Goal: Check status: Verify the current state of an ongoing process or item

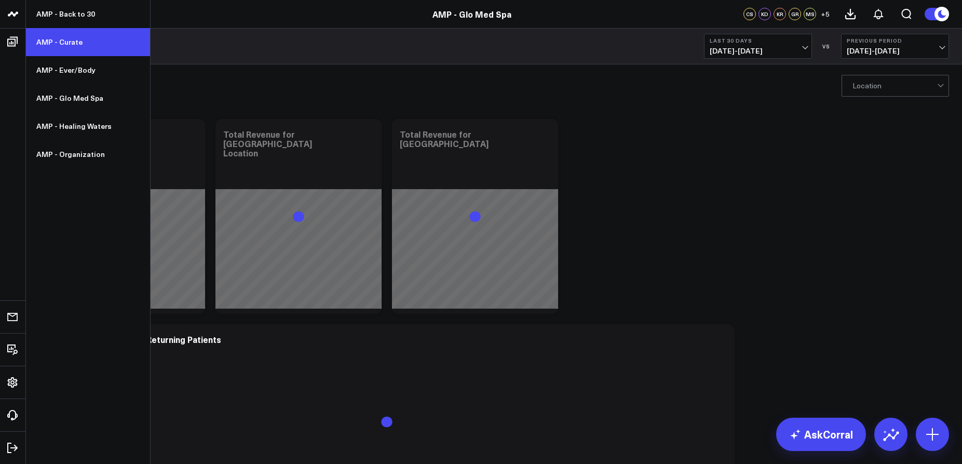
click at [62, 42] on link "AMP - Curate" at bounding box center [88, 42] width 124 height 28
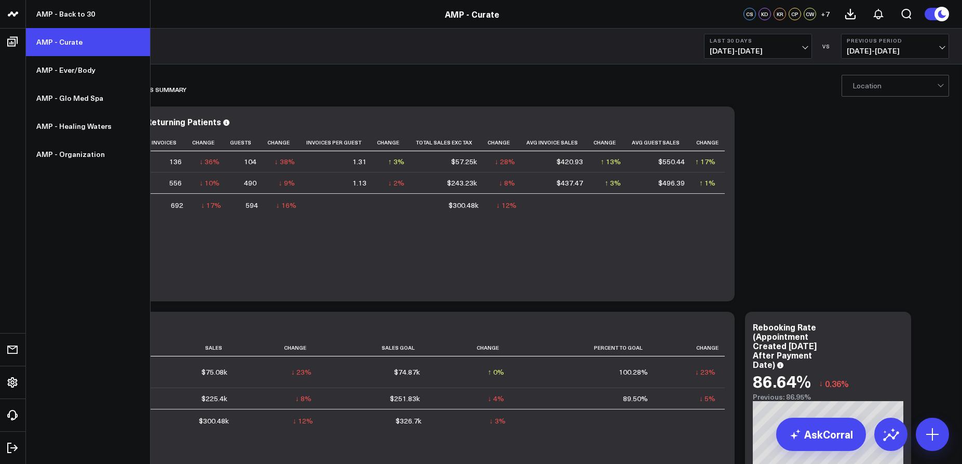
click at [68, 42] on link "AMP - Curate" at bounding box center [88, 42] width 124 height 28
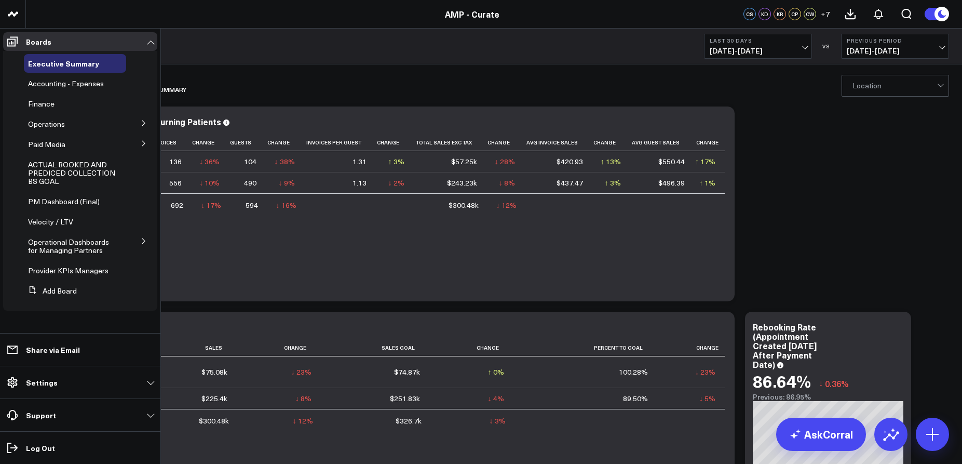
click at [144, 124] on icon at bounding box center [143, 123] width 3 height 5
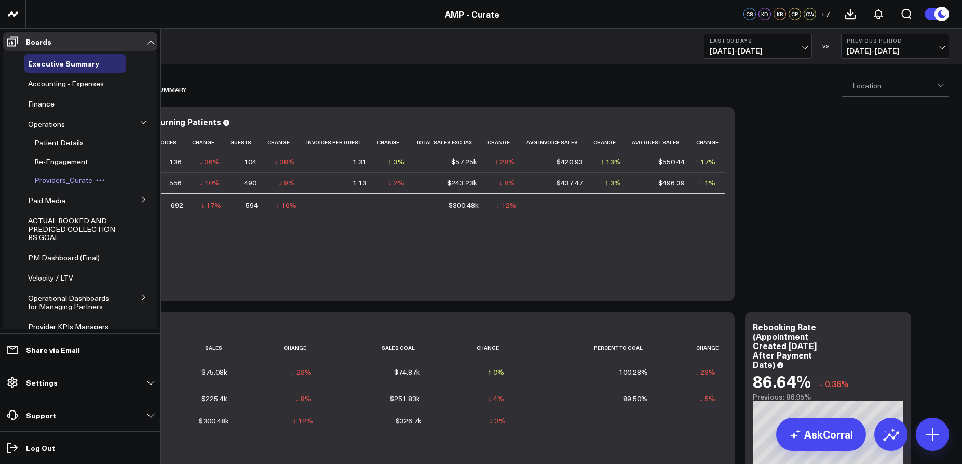
click at [56, 176] on span "Providers_Curate" at bounding box center [63, 180] width 58 height 10
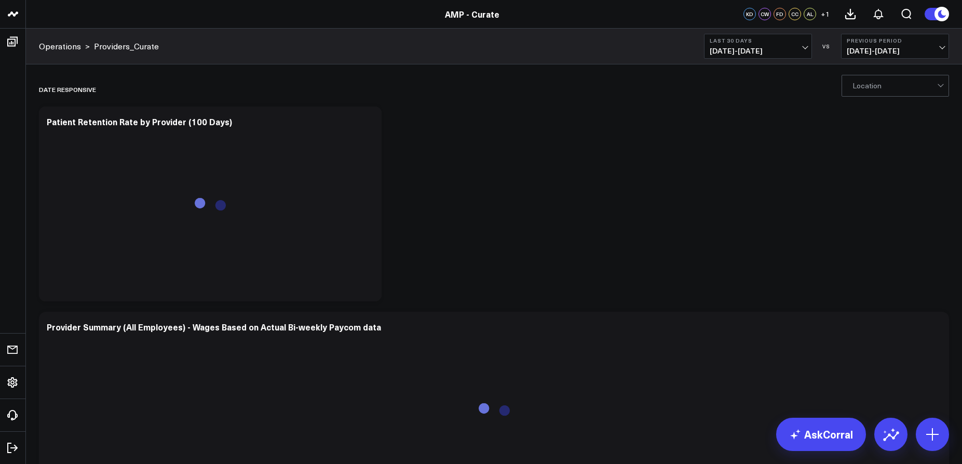
click at [747, 54] on span "07/19/25 - 08/17/25" at bounding box center [758, 51] width 97 height 8
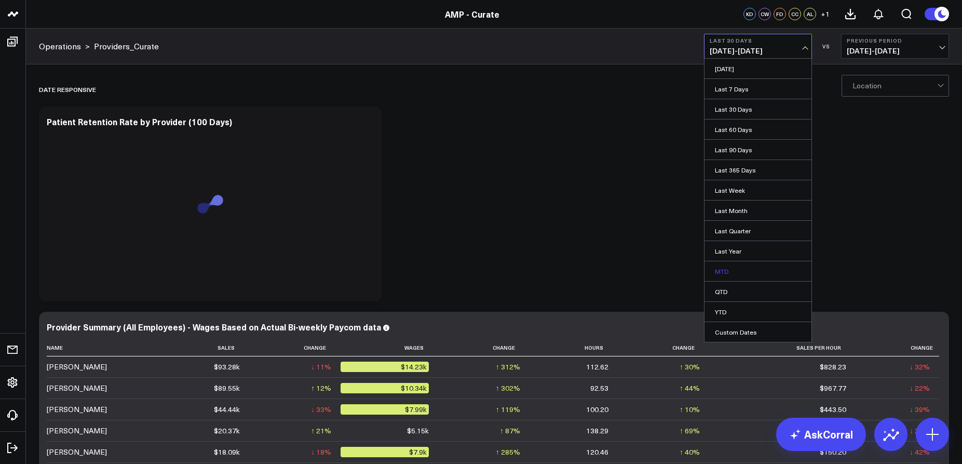
click at [727, 268] on link "MTD" at bounding box center [758, 271] width 107 height 20
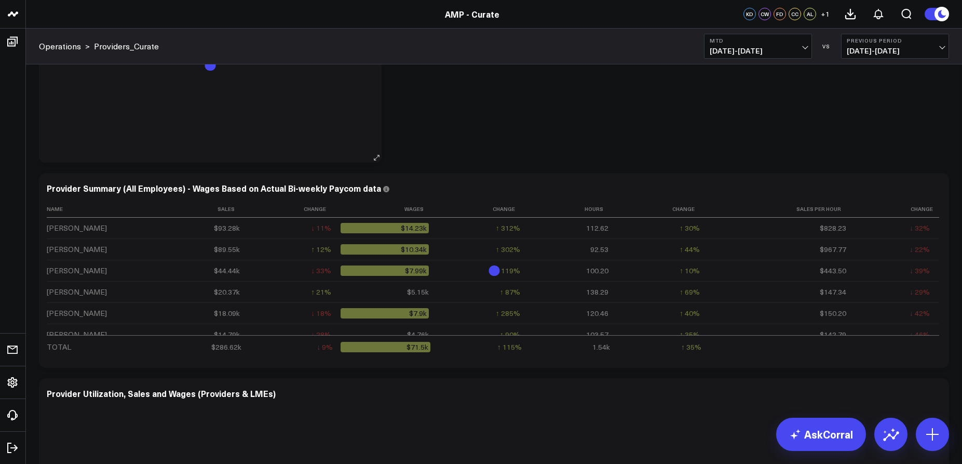
scroll to position [142, 0]
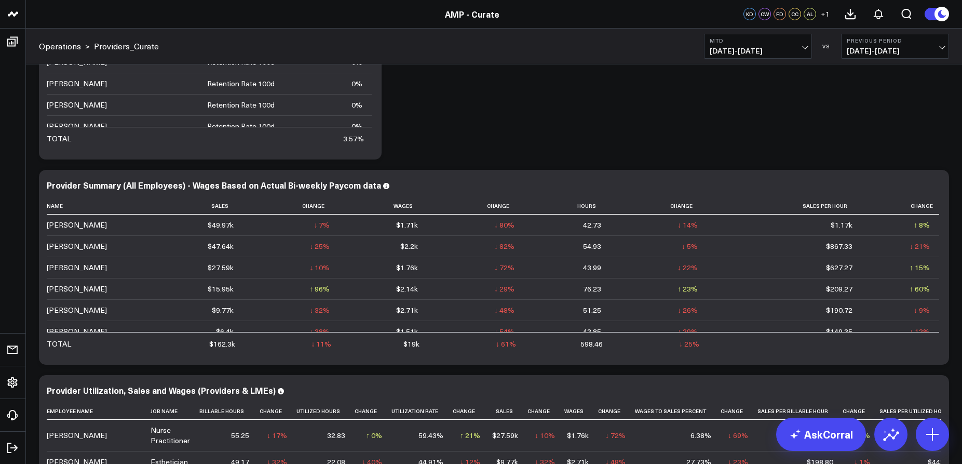
click at [846, 43] on button "Previous Period 07/15/25 - 07/31/25" at bounding box center [895, 46] width 108 height 25
click at [855, 111] on link "YoY" at bounding box center [895, 109] width 107 height 20
